Goal: Find specific page/section: Find specific page/section

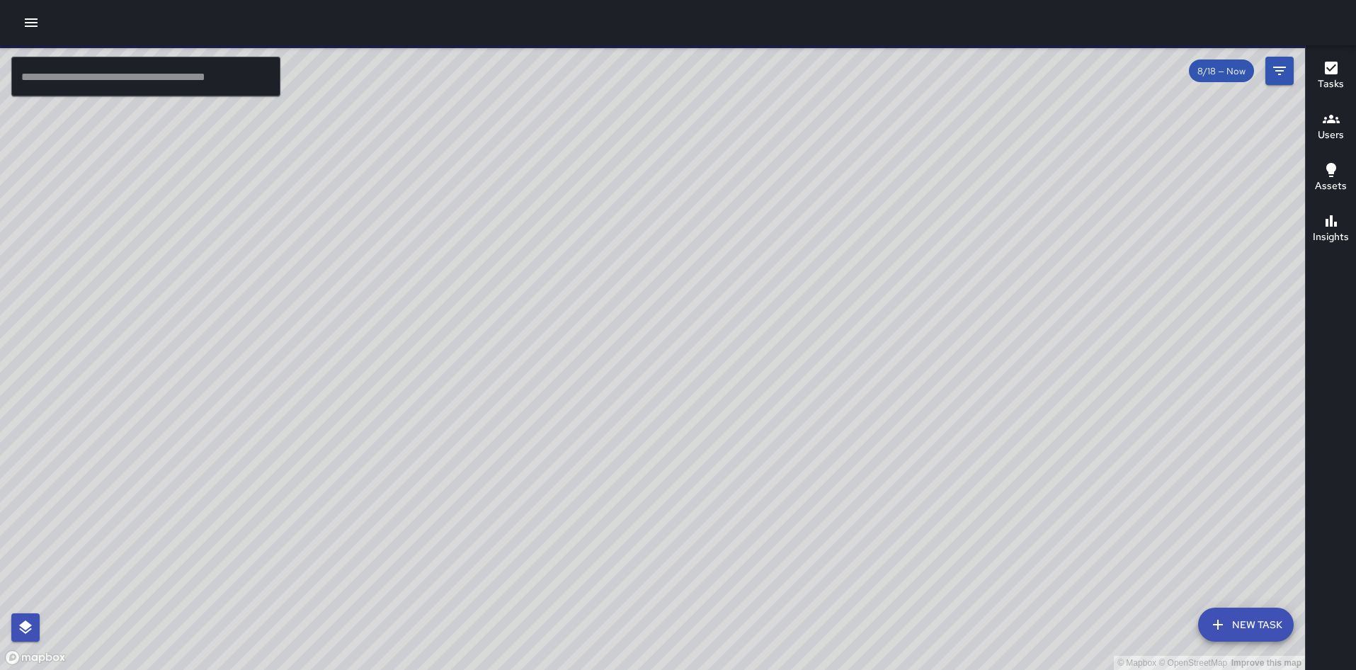
click at [221, 84] on input "text" at bounding box center [145, 77] width 269 height 40
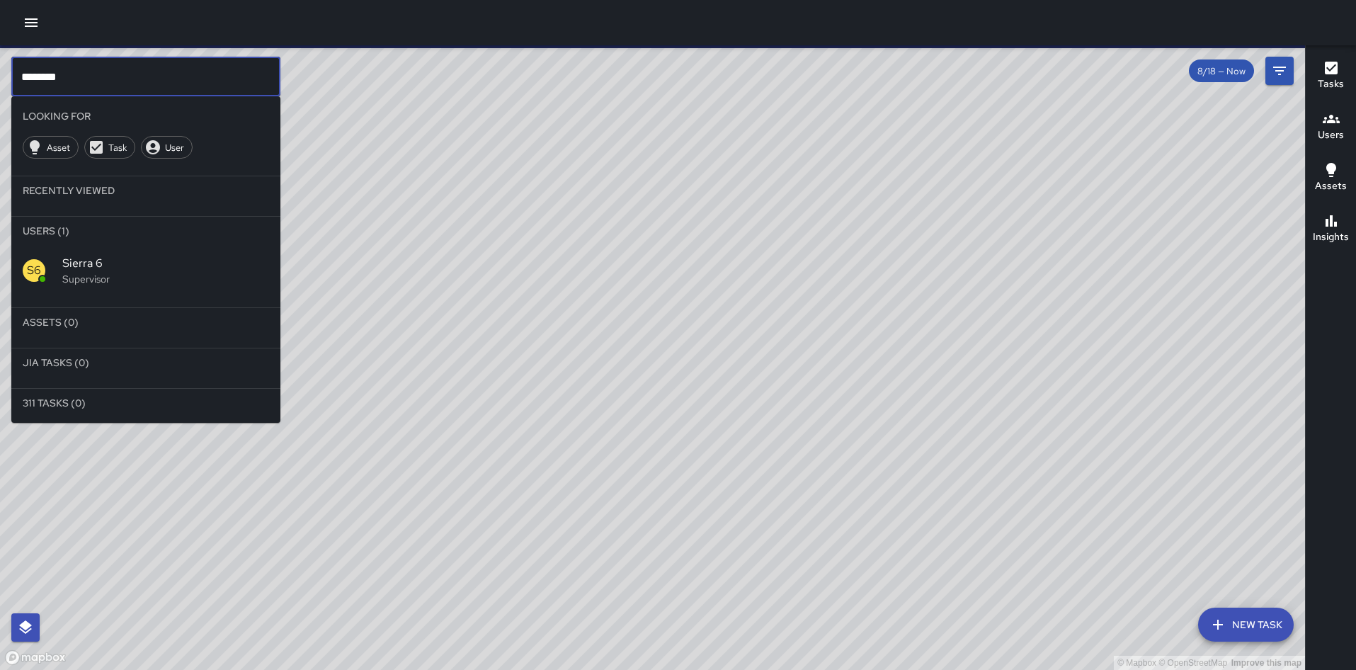
type input "********"
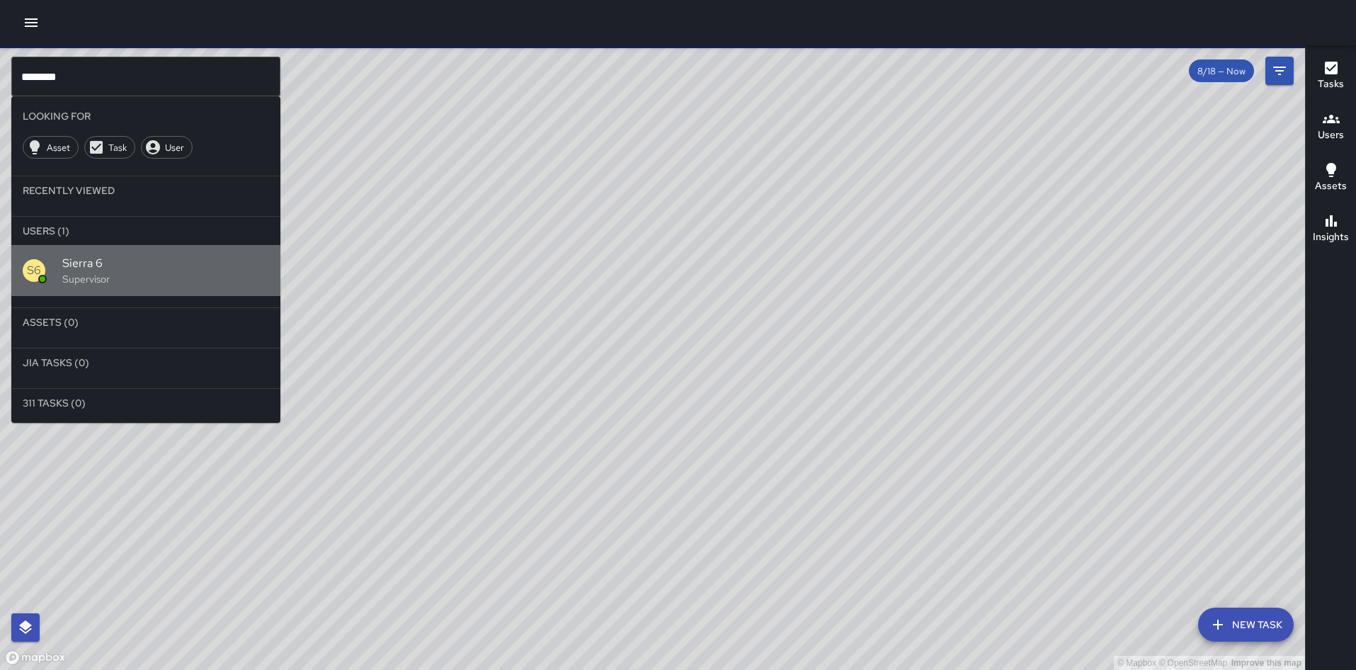
click at [56, 261] on div "S6" at bounding box center [43, 270] width 40 height 23
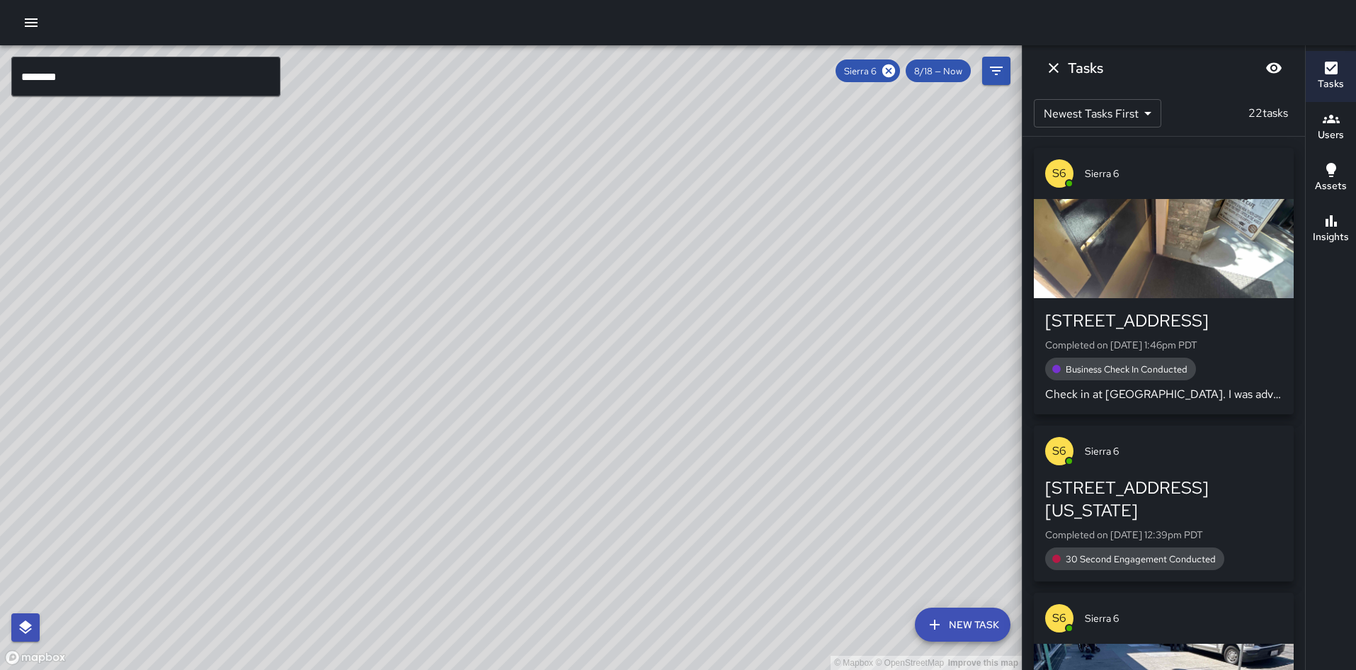
drag, startPoint x: 324, startPoint y: 585, endPoint x: 424, endPoint y: 399, distance: 211.6
click at [424, 399] on div "© Mapbox © OpenStreetMap Improve this map" at bounding box center [511, 357] width 1022 height 625
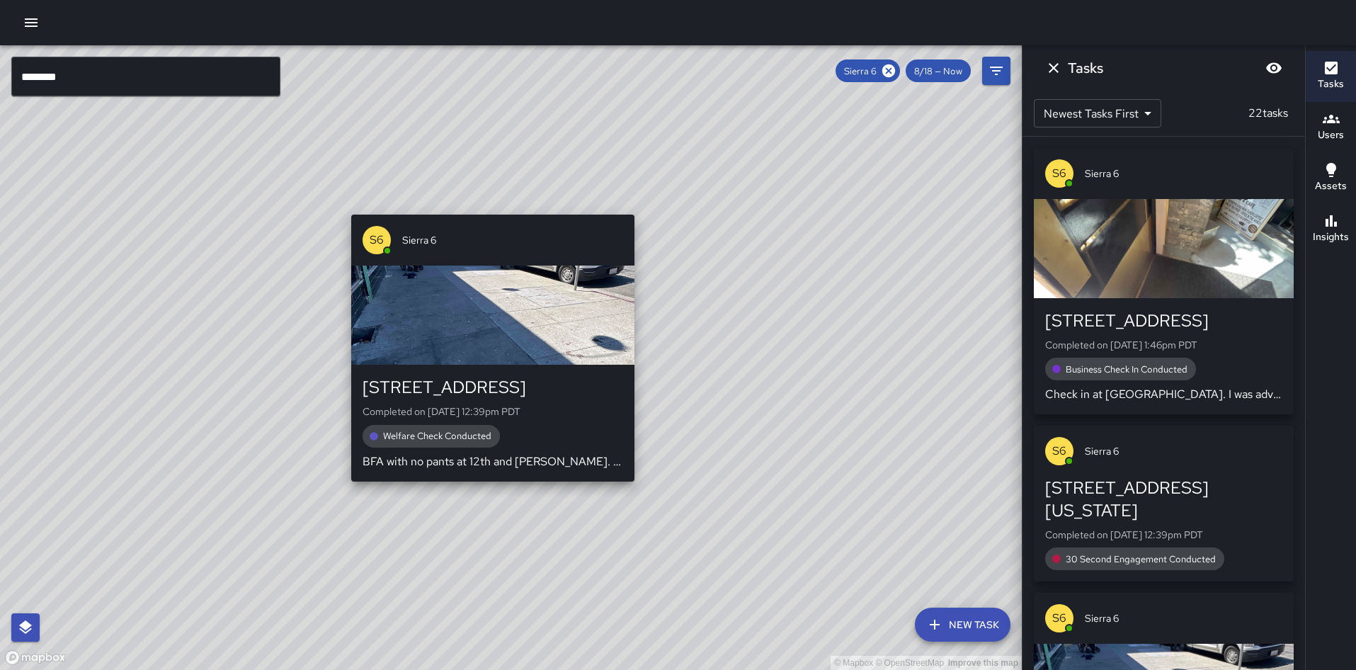
click at [489, 488] on div "© Mapbox © OpenStreetMap Improve this map S6 Sierra [GEOGRAPHIC_DATA][STREET_AD…" at bounding box center [511, 357] width 1022 height 625
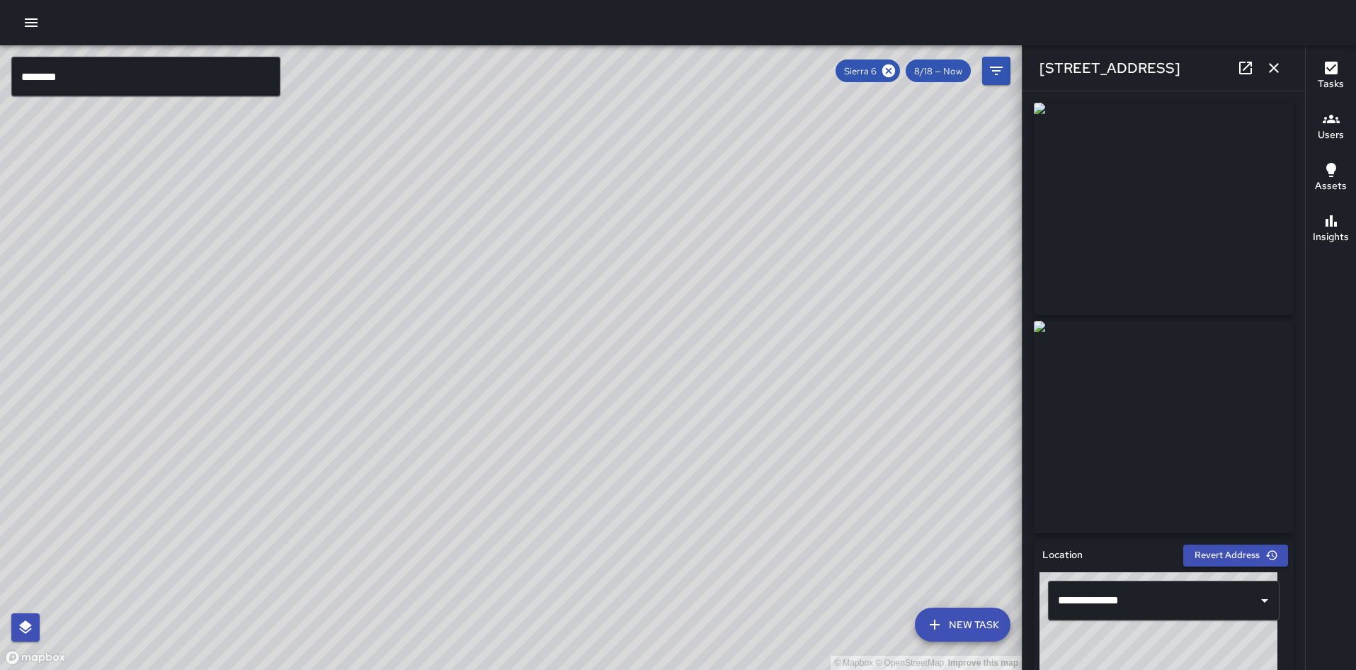
click at [1265, 67] on button "button" at bounding box center [1274, 68] width 28 height 28
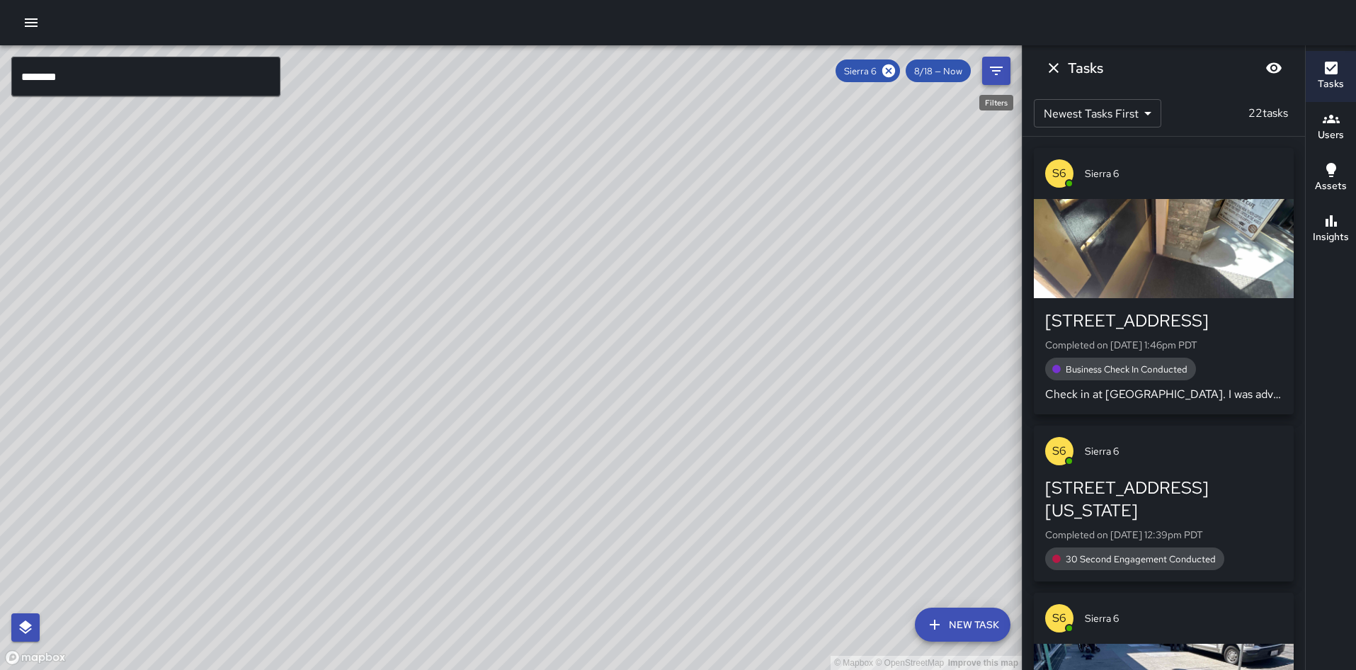
click at [993, 66] on icon "Filters" at bounding box center [996, 70] width 17 height 17
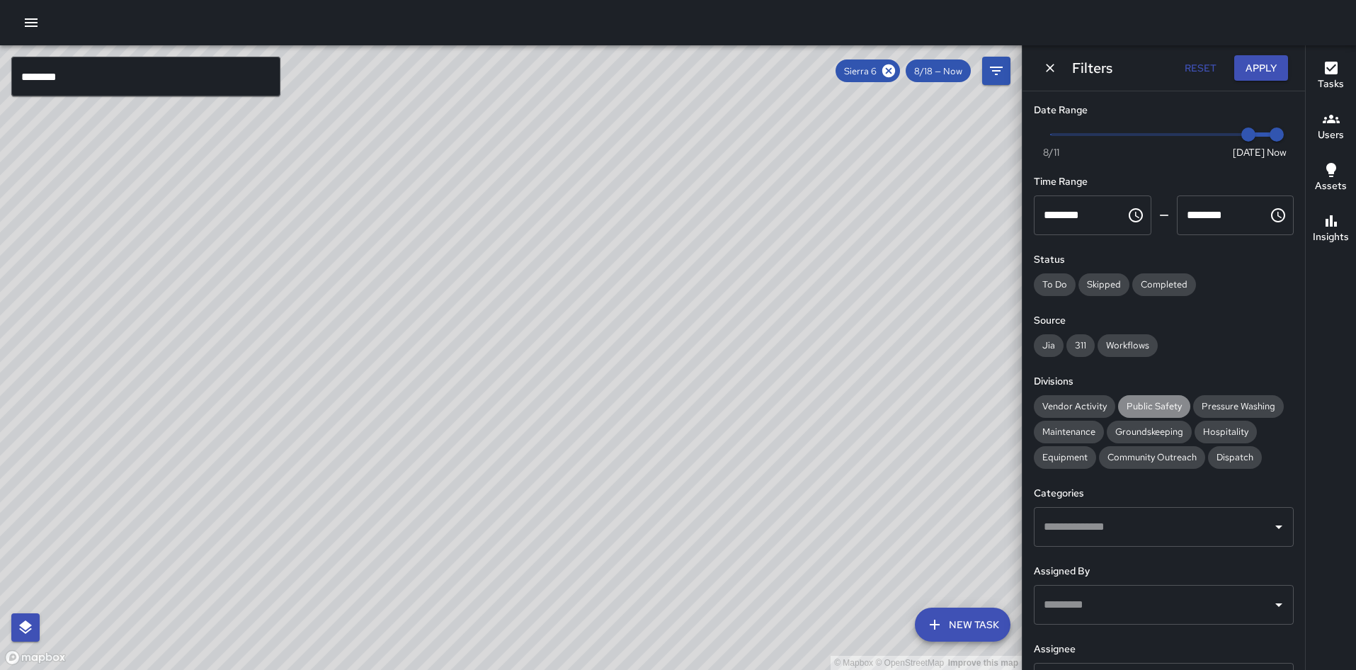
click at [1137, 403] on span "Public Safety" at bounding box center [1154, 406] width 72 height 12
click at [1135, 403] on span "Public Safety" at bounding box center [1154, 406] width 72 height 12
drag, startPoint x: 549, startPoint y: 353, endPoint x: 539, endPoint y: 446, distance: 94.1
drag, startPoint x: 539, startPoint y: 446, endPoint x: 442, endPoint y: 262, distance: 208.1
click at [442, 262] on div "© Mapbox © OpenStreetMap Improve this map" at bounding box center [511, 357] width 1022 height 625
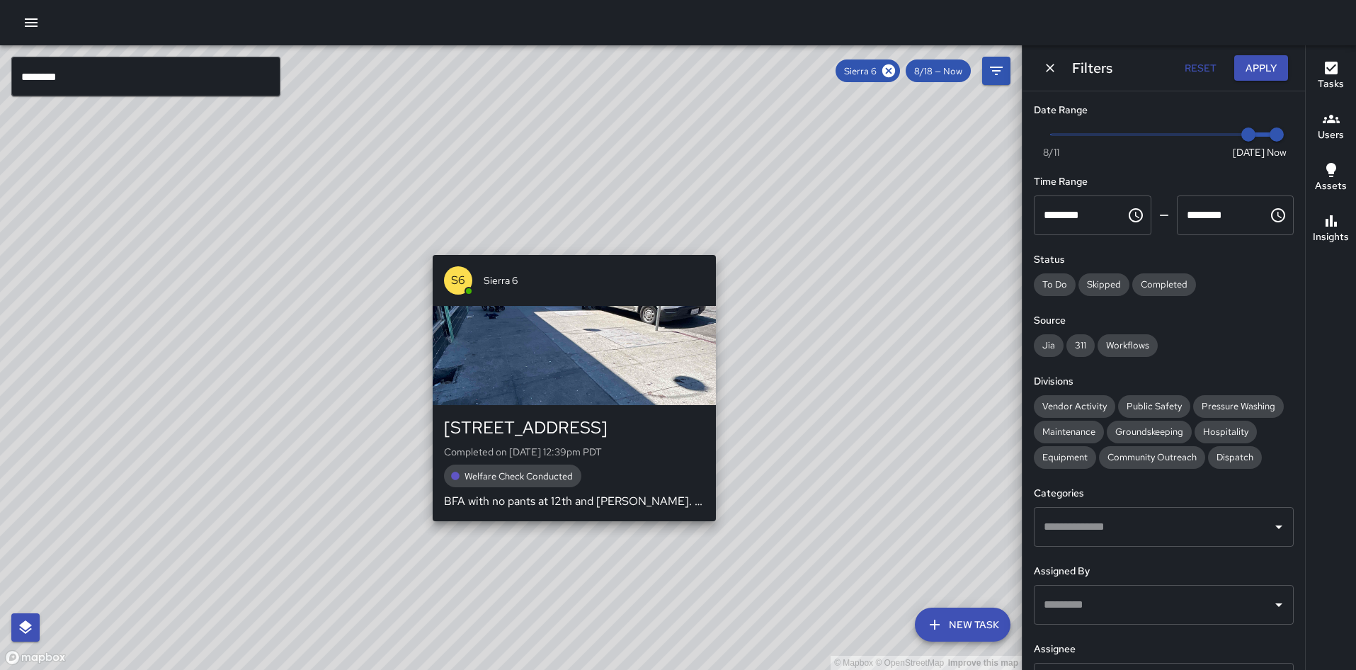
click at [570, 245] on div "© Mapbox © OpenStreetMap Improve this map S6 Sierra [GEOGRAPHIC_DATA][STREET_AD…" at bounding box center [511, 357] width 1022 height 625
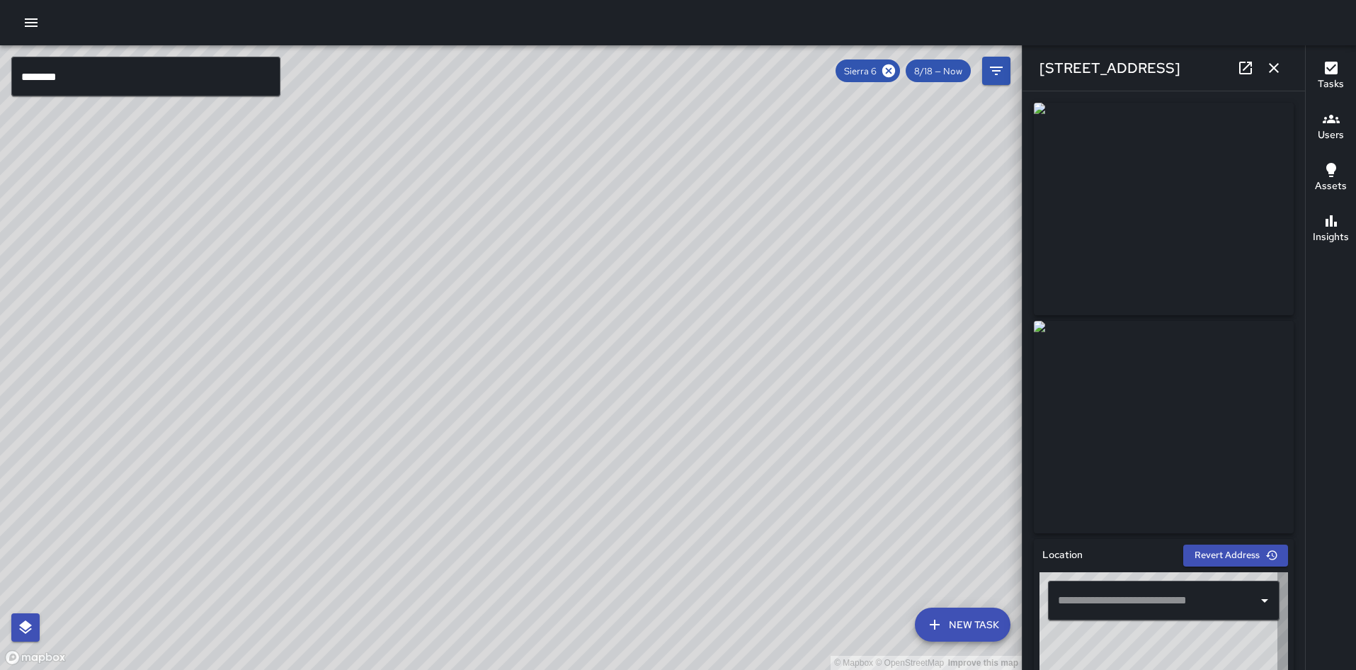
type input "**********"
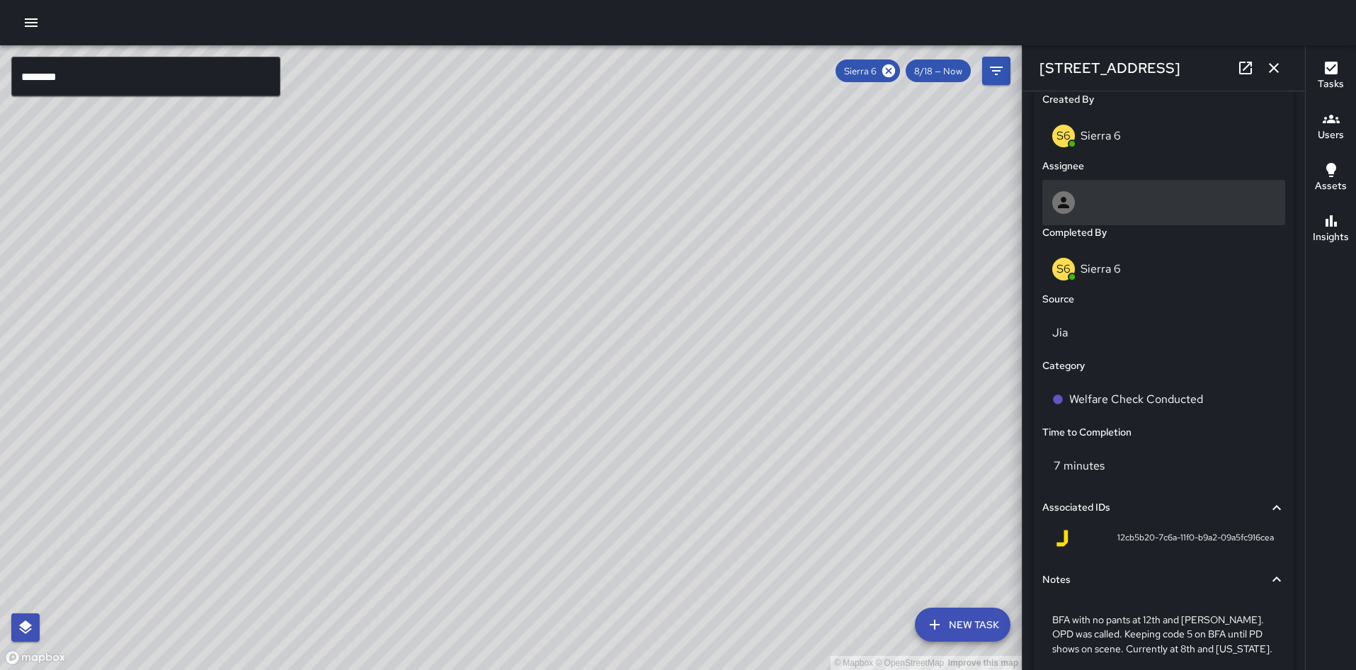
scroll to position [837, 0]
